Goal: Task Accomplishment & Management: Complete application form

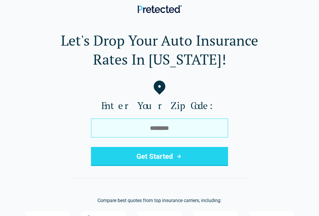
click at [105, 129] on input "tel" at bounding box center [159, 127] width 137 height 19
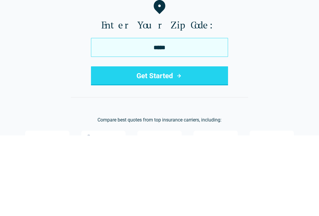
type input "*****"
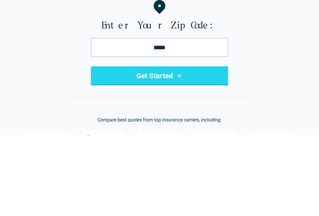
click at [148, 147] on button "Get Started" at bounding box center [159, 156] width 137 height 19
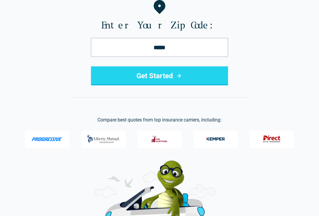
scroll to position [80, 0]
click at [212, 77] on button "Get Started" at bounding box center [159, 76] width 137 height 19
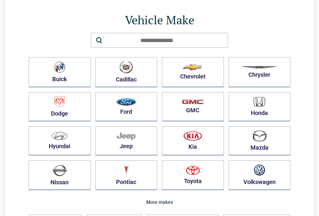
scroll to position [31, 0]
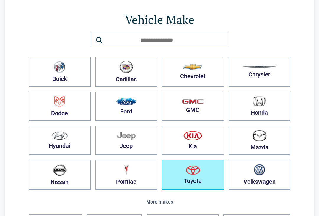
click at [206, 173] on button "Toyota" at bounding box center [193, 175] width 62 height 30
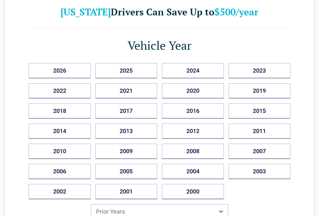
scroll to position [37, 0]
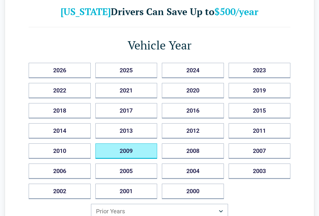
click at [110, 148] on button "2009" at bounding box center [127, 150] width 62 height 15
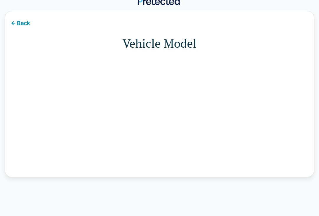
scroll to position [10, 0]
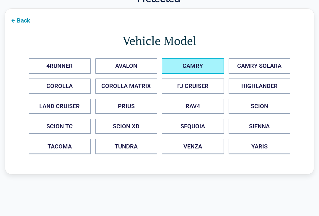
click at [206, 61] on button "CAMRY" at bounding box center [193, 66] width 62 height 15
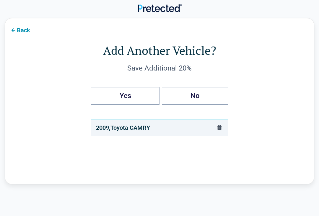
scroll to position [0, 0]
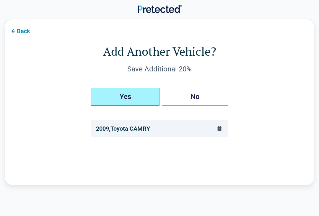
click at [108, 99] on button "Yes" at bounding box center [125, 97] width 69 height 18
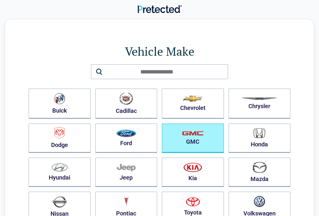
click at [201, 135] on img "button" at bounding box center [193, 132] width 22 height 5
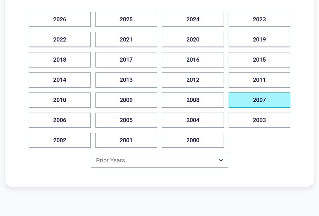
click at [281, 100] on button "2007" at bounding box center [260, 100] width 62 height 15
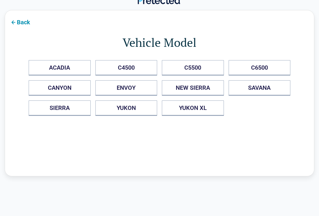
scroll to position [10, 0]
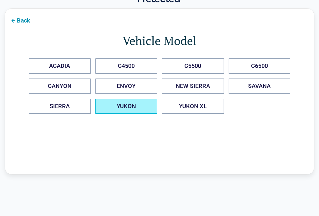
click at [110, 109] on button "YUKON" at bounding box center [127, 106] width 62 height 15
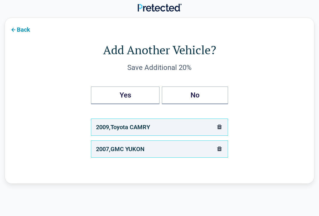
scroll to position [0, 0]
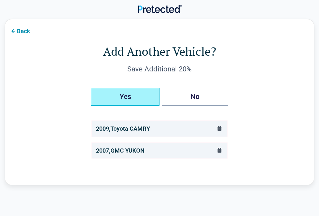
click at [106, 97] on button "Yes" at bounding box center [125, 97] width 69 height 18
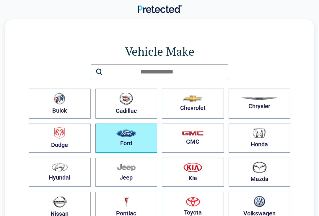
click at [110, 140] on button "Ford" at bounding box center [127, 137] width 62 height 29
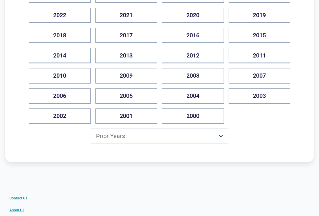
scroll to position [111, 0]
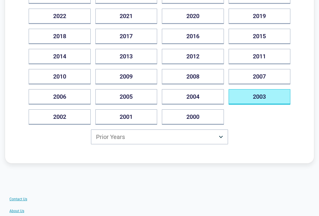
click at [271, 99] on button "2003" at bounding box center [260, 96] width 62 height 15
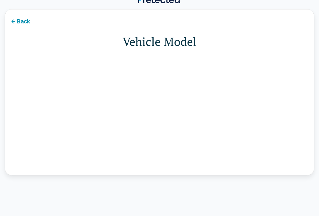
scroll to position [10, 0]
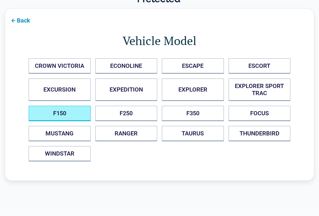
click at [50, 111] on button "F150" at bounding box center [60, 113] width 62 height 15
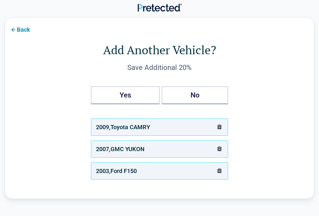
scroll to position [0, 0]
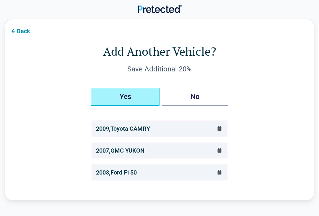
click at [101, 97] on button "Yes" at bounding box center [125, 97] width 69 height 18
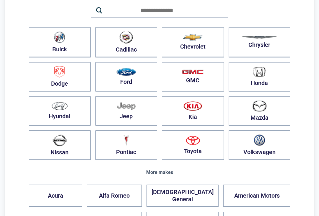
scroll to position [69, 0]
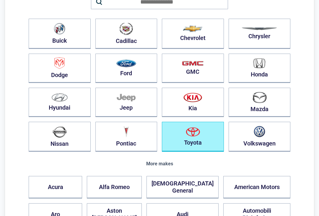
click at [205, 135] on button "Toyota" at bounding box center [193, 137] width 62 height 30
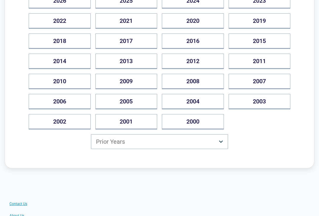
scroll to position [106, 0]
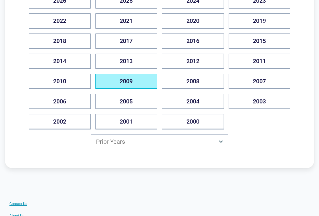
click at [106, 81] on button "2009" at bounding box center [127, 81] width 62 height 15
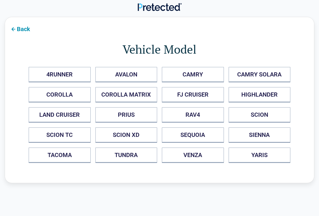
scroll to position [10, 0]
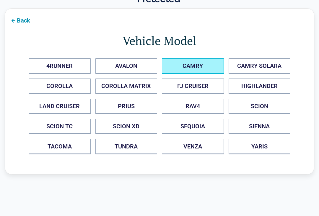
click at [202, 64] on button "CAMRY" at bounding box center [193, 66] width 62 height 15
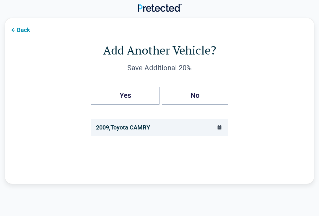
scroll to position [0, 0]
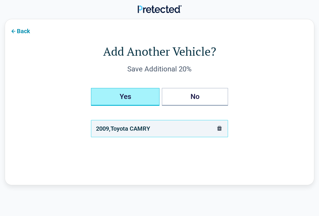
click at [105, 95] on button "Yes" at bounding box center [125, 97] width 69 height 18
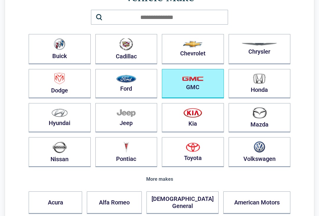
click at [201, 81] on img "button" at bounding box center [193, 78] width 22 height 5
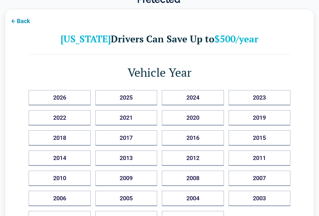
scroll to position [10, 0]
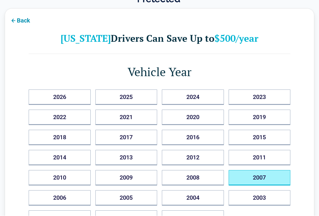
click at [267, 176] on button "2007" at bounding box center [260, 177] width 62 height 15
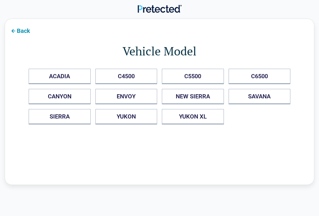
scroll to position [0, 0]
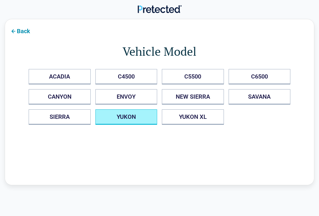
click at [113, 119] on button "YUKON" at bounding box center [127, 116] width 62 height 15
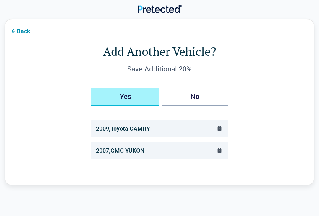
click at [106, 96] on button "Yes" at bounding box center [125, 97] width 69 height 18
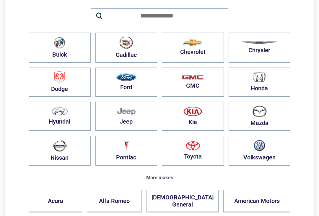
scroll to position [52, 0]
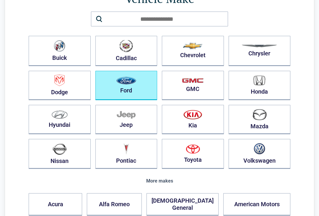
click at [109, 88] on button "Ford" at bounding box center [127, 85] width 62 height 29
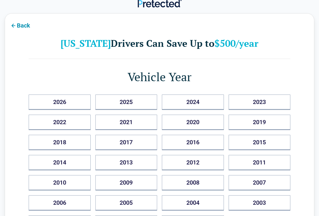
scroll to position [10, 0]
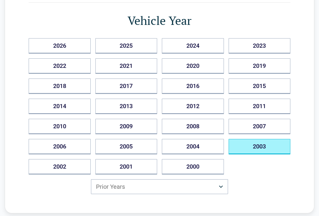
click at [278, 147] on button "2003" at bounding box center [260, 146] width 62 height 15
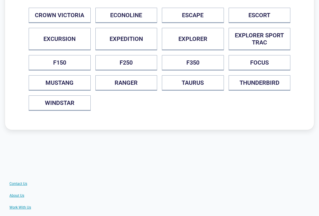
scroll to position [61, 0]
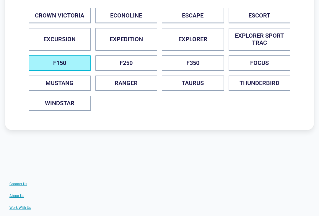
click at [45, 62] on button "F150" at bounding box center [60, 63] width 62 height 15
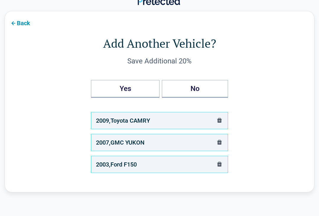
scroll to position [10, 0]
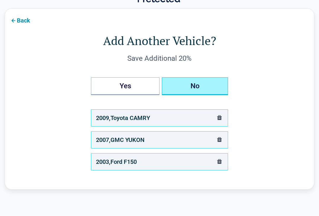
click at [219, 84] on button "No" at bounding box center [195, 86] width 66 height 18
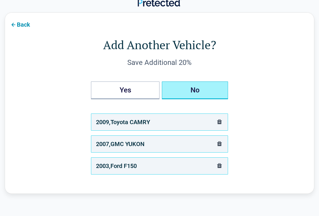
scroll to position [0, 0]
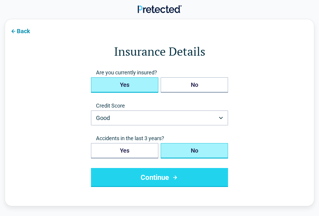
click at [102, 85] on button "Yes" at bounding box center [124, 84] width 67 height 15
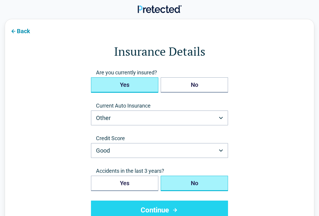
click at [222, 116] on button "Other" at bounding box center [159, 117] width 137 height 15
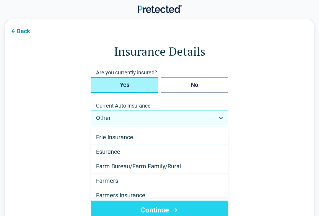
scroll to position [127, 0]
click at [102, 139] on span "Erie Insurance" at bounding box center [114, 137] width 37 height 7
select select "**********"
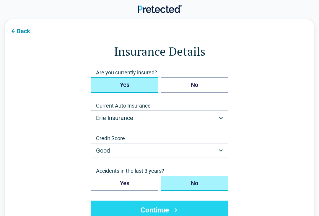
click at [226, 148] on button "Good" at bounding box center [159, 150] width 137 height 15
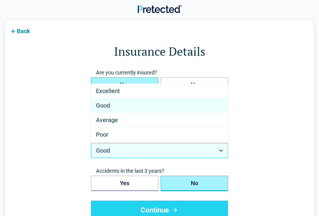
click at [95, 122] on div "Average" at bounding box center [159, 120] width 137 height 14
select select "*******"
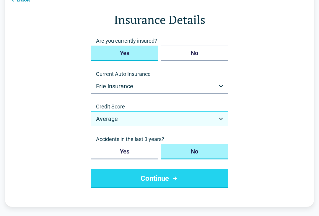
scroll to position [32, 0]
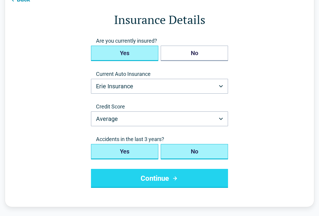
click at [100, 151] on button "Yes" at bounding box center [124, 151] width 67 height 15
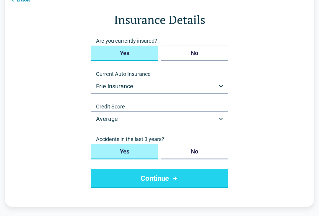
click at [214, 178] on button "Continue" at bounding box center [159, 178] width 137 height 19
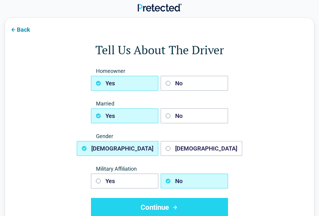
scroll to position [10, 0]
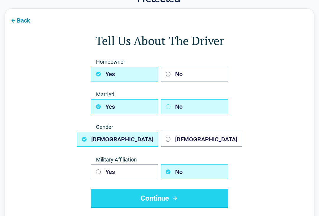
click at [170, 106] on icon "button" at bounding box center [168, 106] width 5 height 5
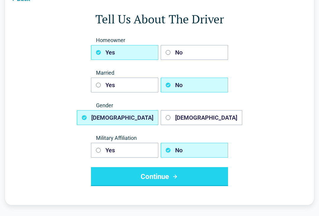
scroll to position [32, 0]
click at [211, 177] on button "Continue" at bounding box center [159, 176] width 137 height 19
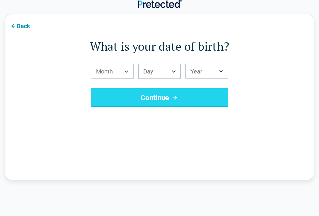
scroll to position [10, 0]
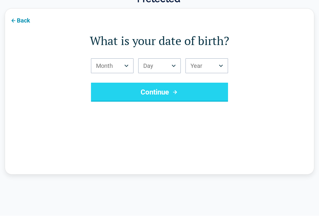
click at [127, 65] on icon "Birth Month" at bounding box center [127, 66] width 4 height 2
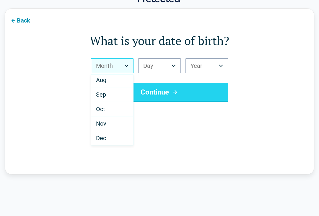
scroll to position [103, 0]
click at [97, 138] on span "Dec" at bounding box center [101, 137] width 10 height 7
select select "**"
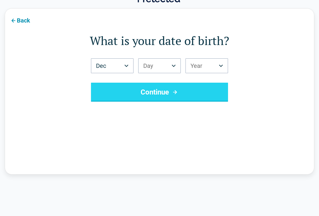
click at [174, 65] on icon "Birth Day" at bounding box center [174, 65] width 4 height 2
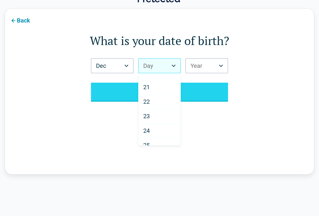
scroll to position [287, 0]
click at [165, 129] on div "24" at bounding box center [160, 128] width 42 height 14
select select "**"
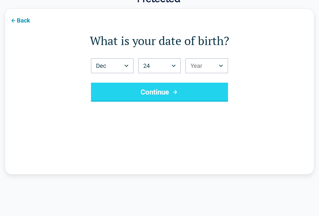
click at [220, 66] on icon "Birth Year" at bounding box center [221, 65] width 4 height 2
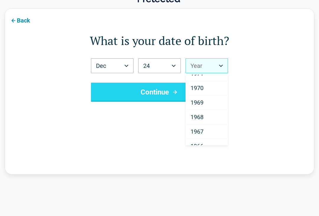
scroll to position [532, 0]
click at [208, 131] on div "1967" at bounding box center [207, 129] width 42 height 14
select select "****"
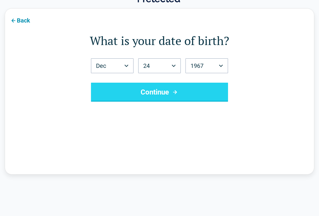
click at [105, 96] on button "Continue" at bounding box center [159, 92] width 137 height 19
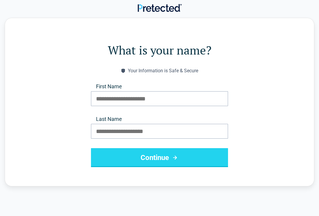
scroll to position [0, 0]
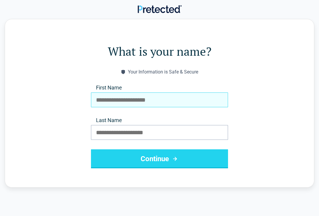
click at [101, 100] on input "First Name" at bounding box center [159, 99] width 137 height 15
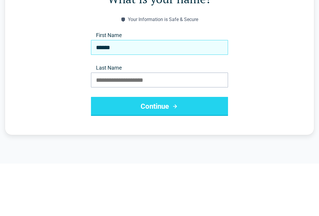
type input "******"
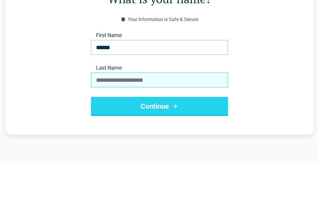
click at [112, 125] on input "Last Name" at bounding box center [159, 132] width 137 height 15
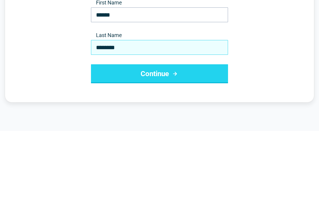
type input "********"
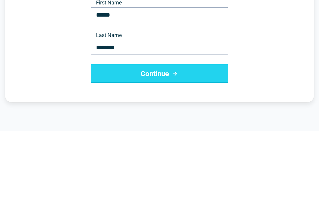
click at [119, 149] on button "Continue" at bounding box center [159, 158] width 137 height 19
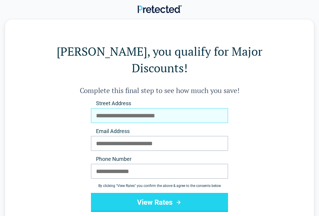
click at [105, 108] on input "Street Address" at bounding box center [159, 115] width 137 height 15
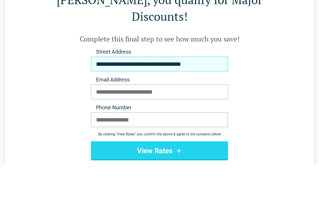
type input "**********"
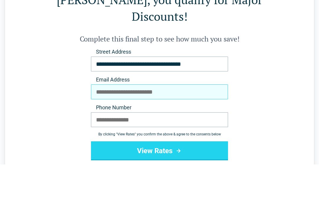
click at [102, 136] on input "Email Address" at bounding box center [159, 143] width 137 height 15
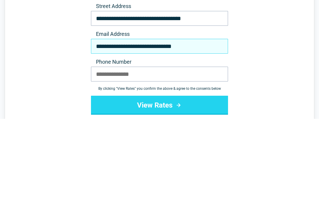
type input "**********"
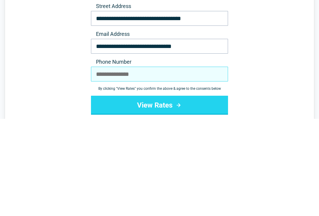
click at [100, 164] on input "Phone Number" at bounding box center [159, 171] width 137 height 15
type input "**********"
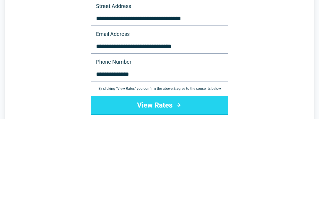
click at [215, 193] on button "View Rates" at bounding box center [159, 202] width 137 height 19
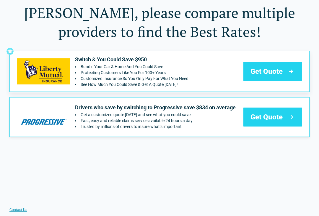
scroll to position [25, 0]
click at [291, 118] on icon at bounding box center [291, 117] width 7 height 7
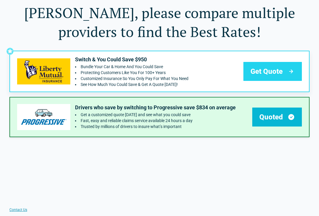
scroll to position [25, 0]
